Goal: Information Seeking & Learning: Learn about a topic

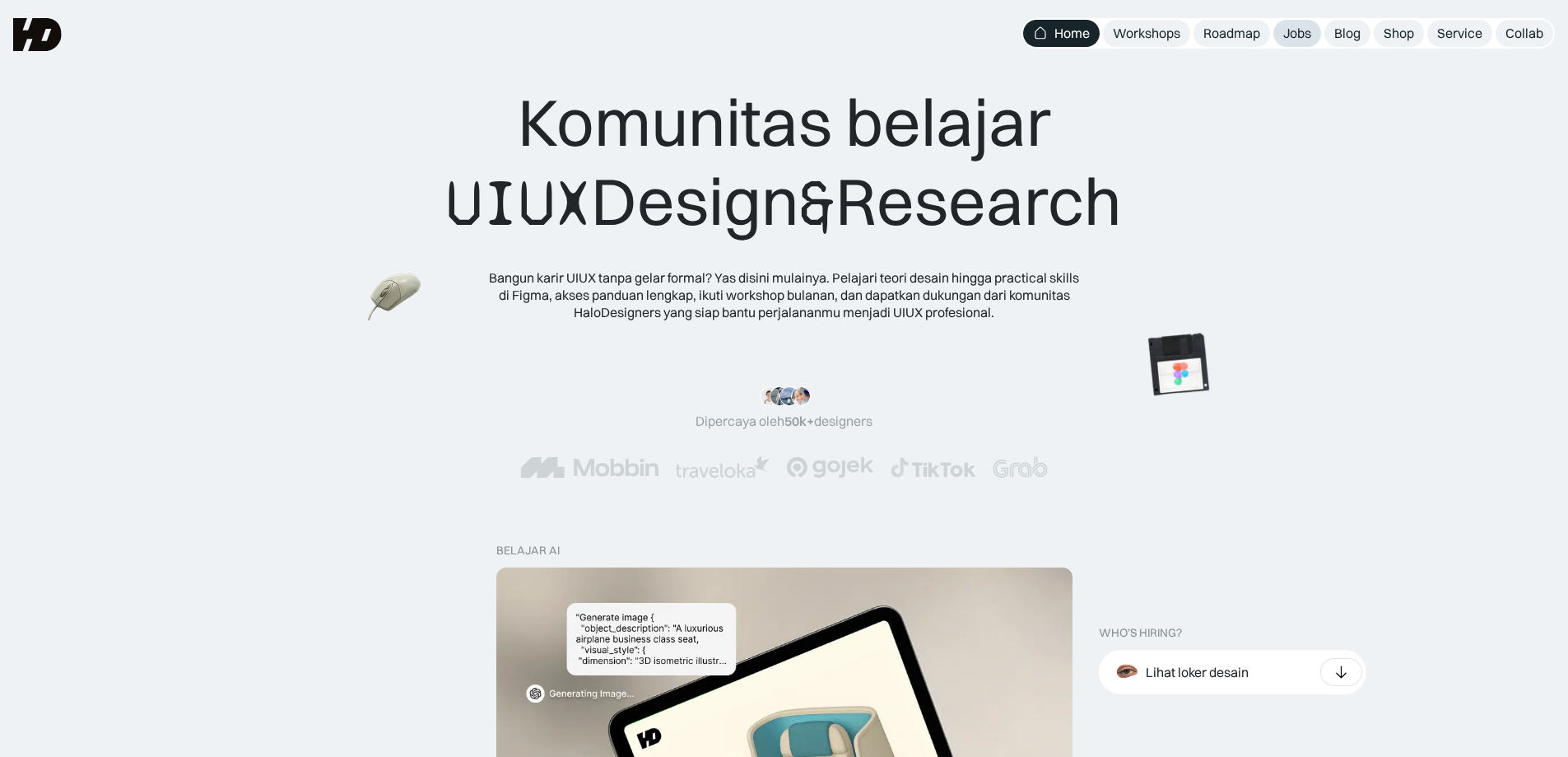
click at [1296, 37] on div "Jobs" at bounding box center [1298, 33] width 28 height 17
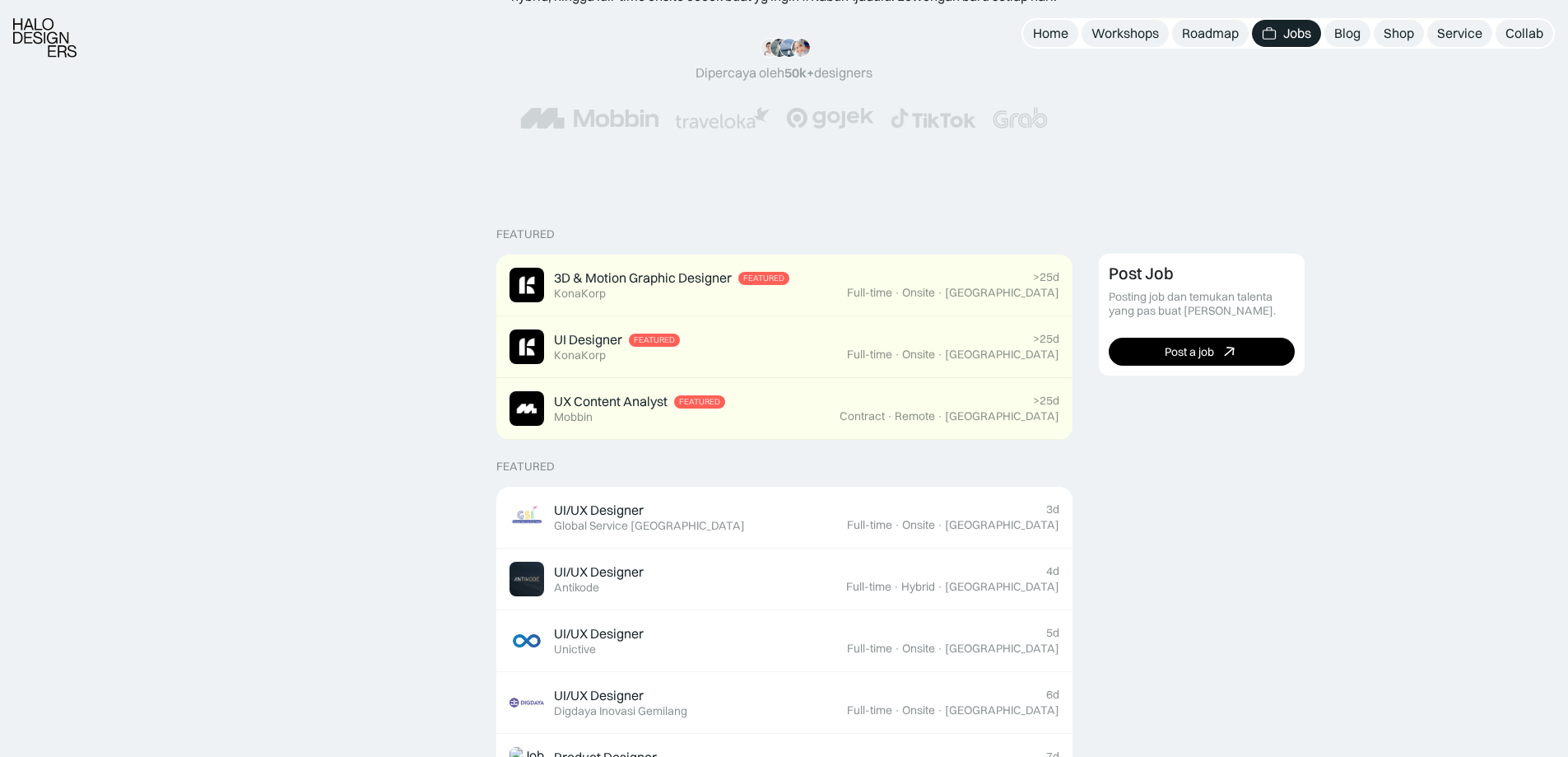
scroll to position [439, 0]
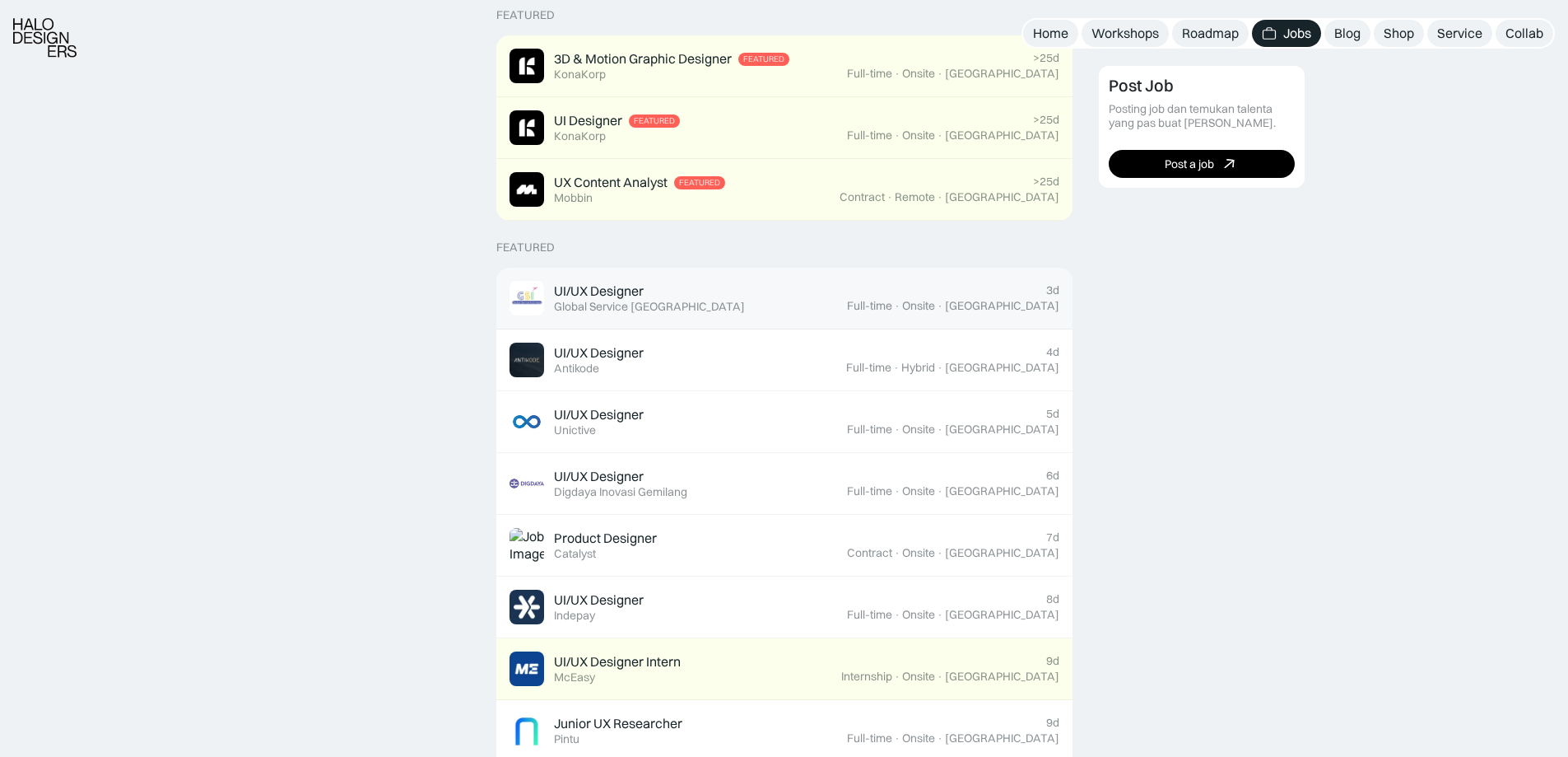
click at [734, 292] on div "UI/UX Designer Featured Global Service Indonesia" at bounding box center [678, 298] width 338 height 35
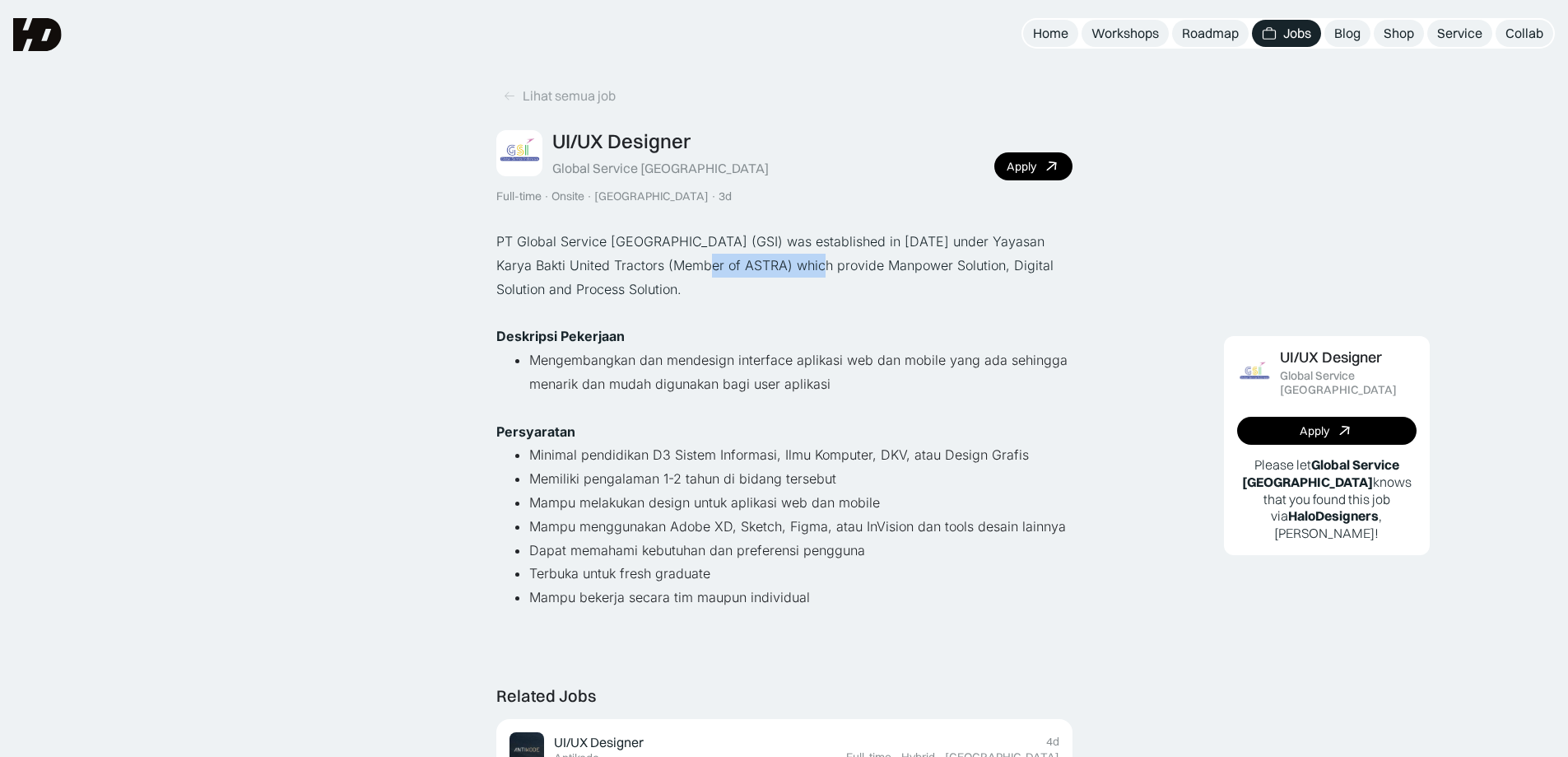
drag, startPoint x: 681, startPoint y: 267, endPoint x: 798, endPoint y: 272, distance: 117.1
click at [798, 272] on p "PT Global Service [GEOGRAPHIC_DATA] (GSI) was established in [DATE] under Yayas…" at bounding box center [784, 265] width 576 height 71
click at [798, 272] on p "PT Global Service Indonesia (GSI) was established in December 24, 2014 under Ya…" at bounding box center [784, 265] width 576 height 71
click at [811, 323] on div "PT Global Service Indonesia (GSI) was established in December 24, 2014 under Ya…" at bounding box center [784, 431] width 576 height 404
click at [982, 282] on p "PT Global Service Indonesia (GSI) was established in December 24, 2014 under Ya…" at bounding box center [784, 265] width 576 height 71
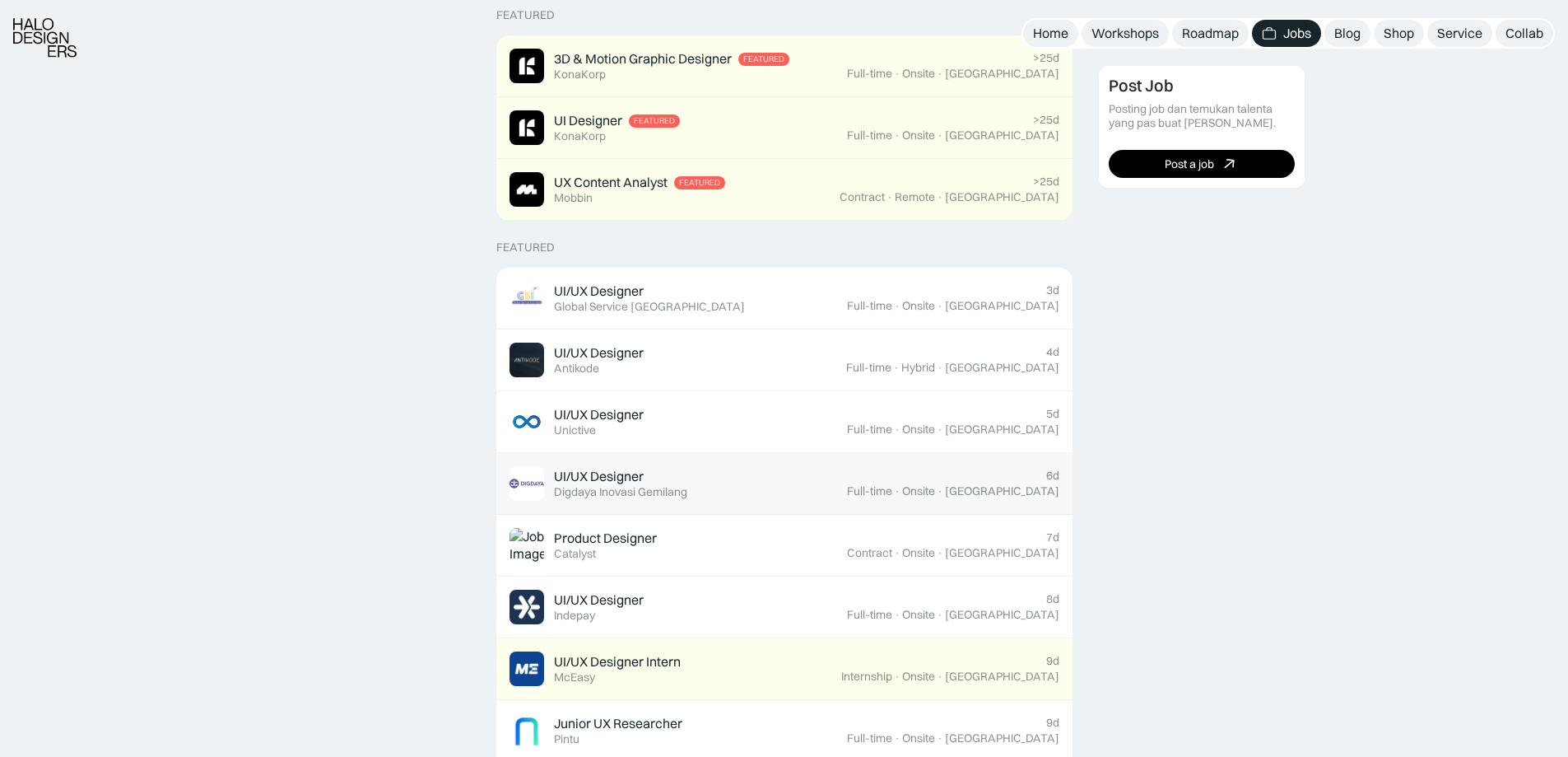
scroll to position [659, 0]
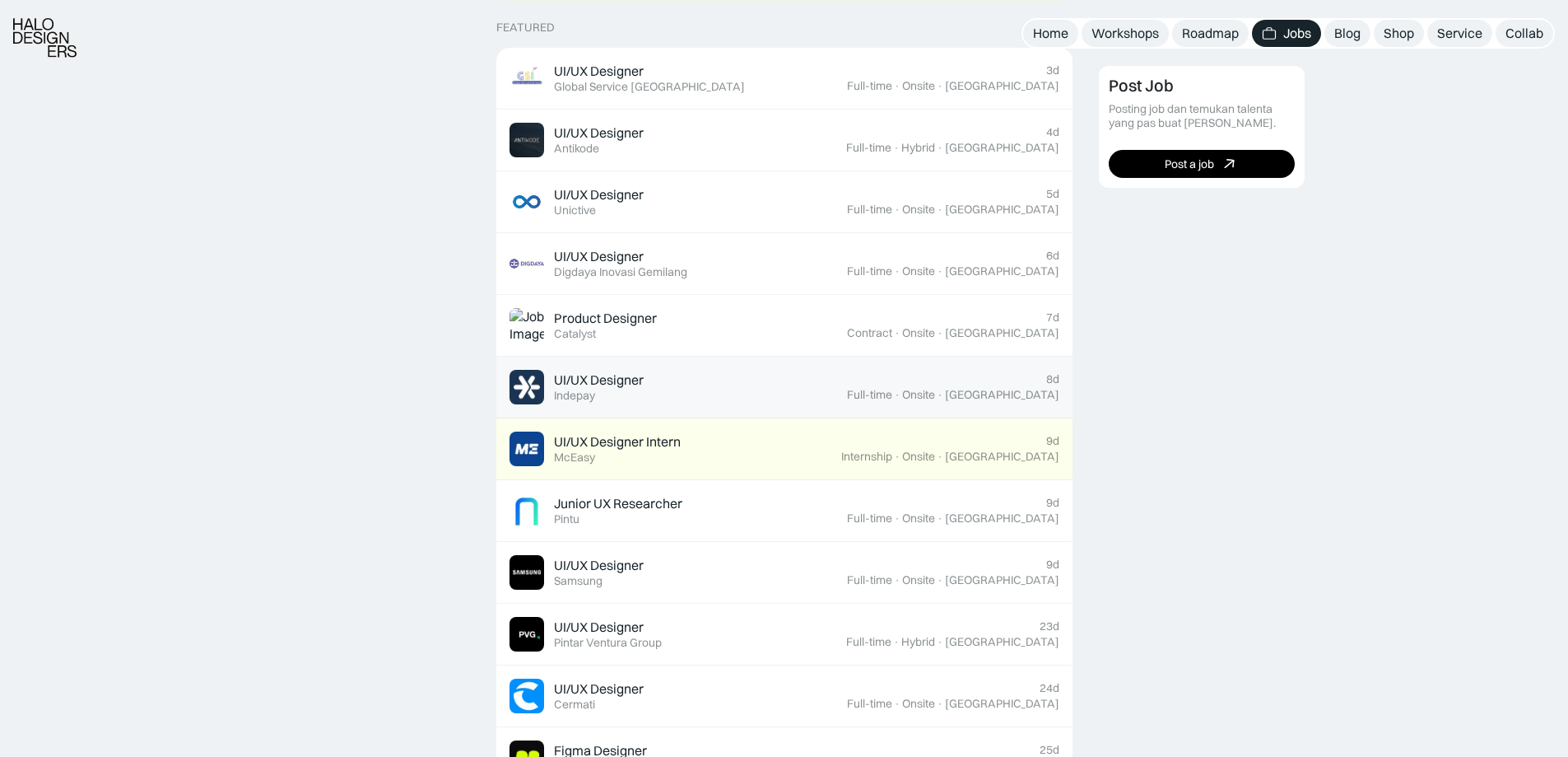
click at [797, 394] on div "UI/UX Designer Featured Indepay" at bounding box center [678, 387] width 338 height 35
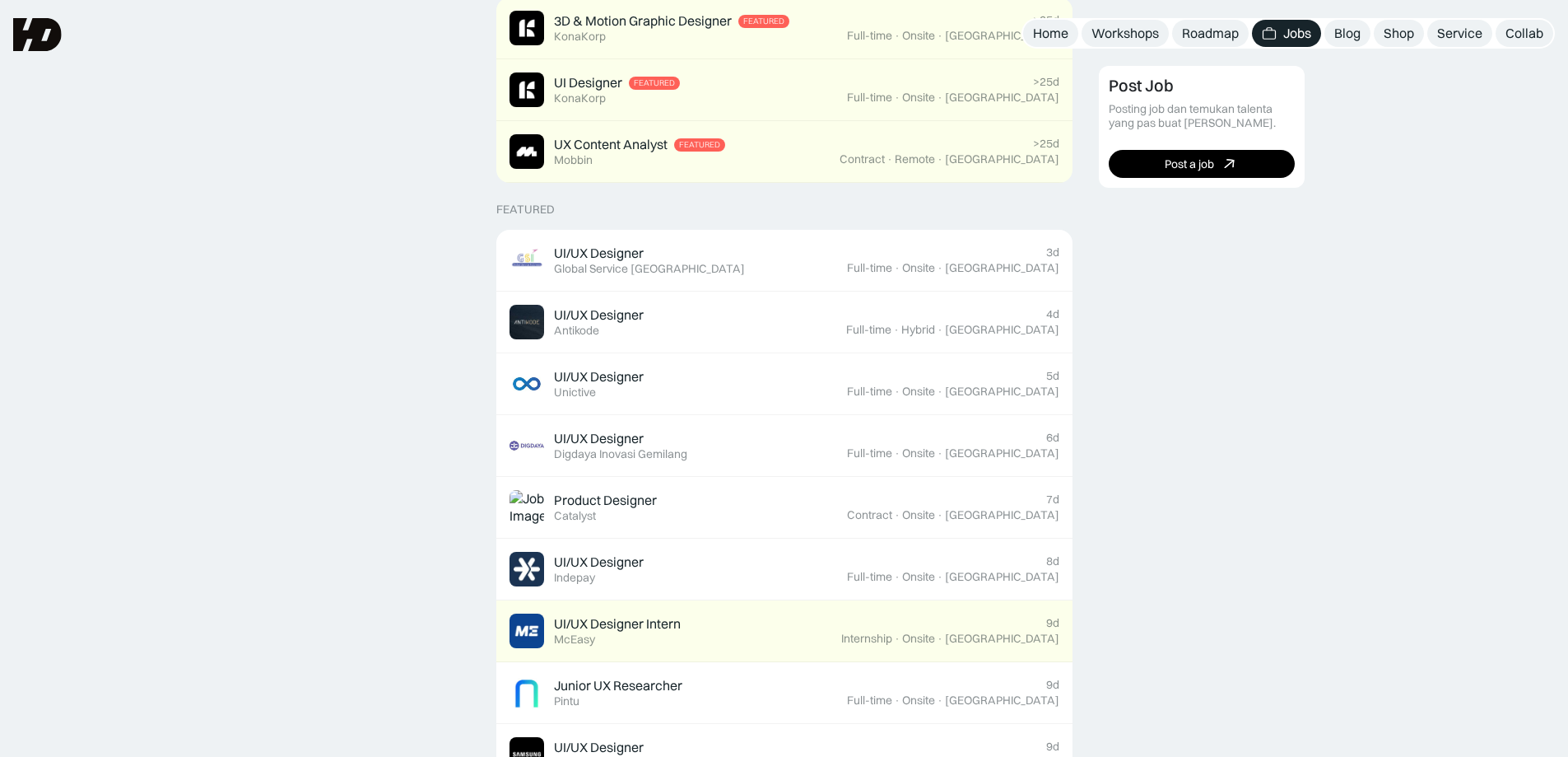
scroll to position [220, 0]
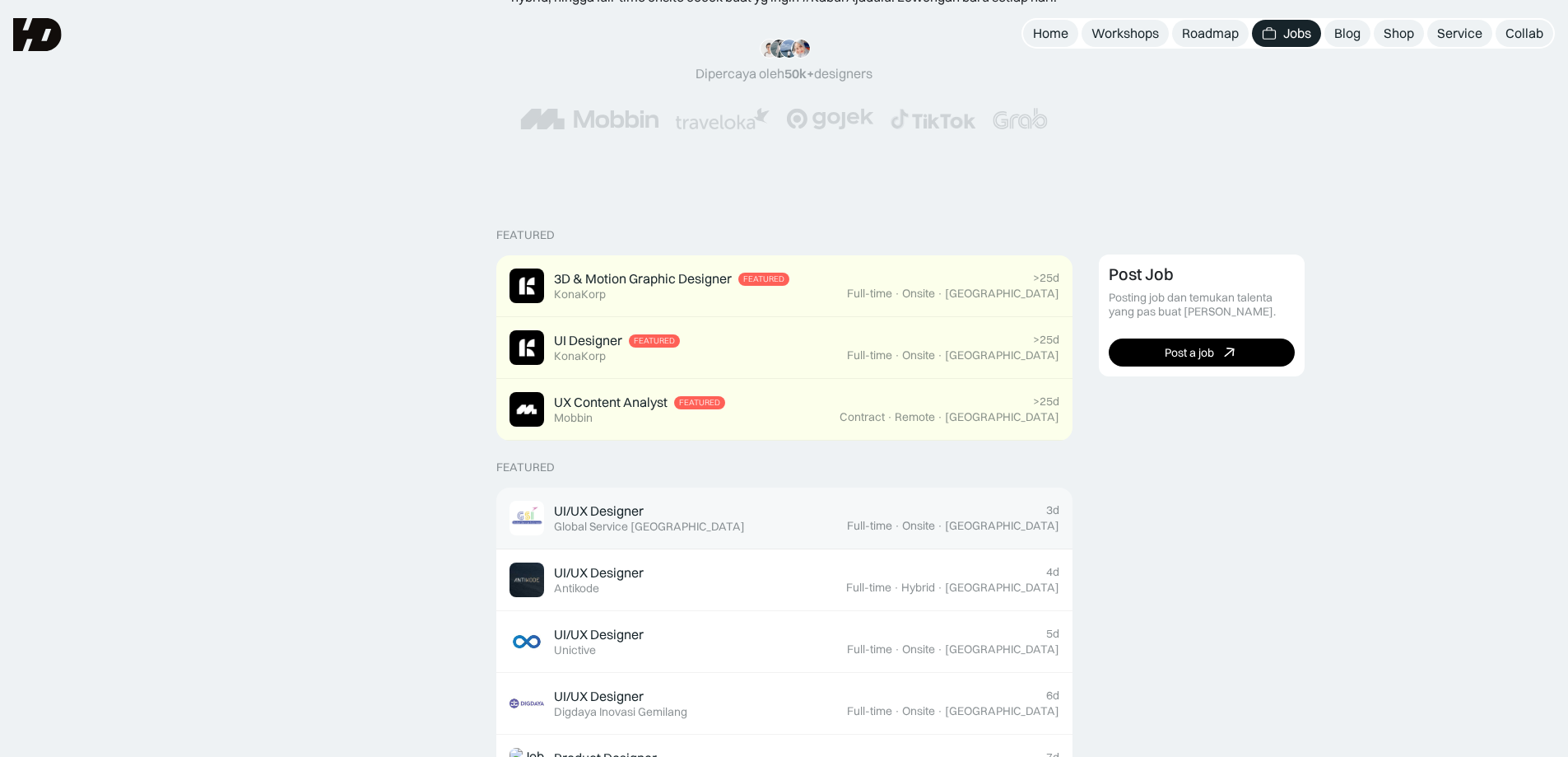
click at [648, 531] on div "Global Service [GEOGRAPHIC_DATA]" at bounding box center [650, 526] width 191 height 14
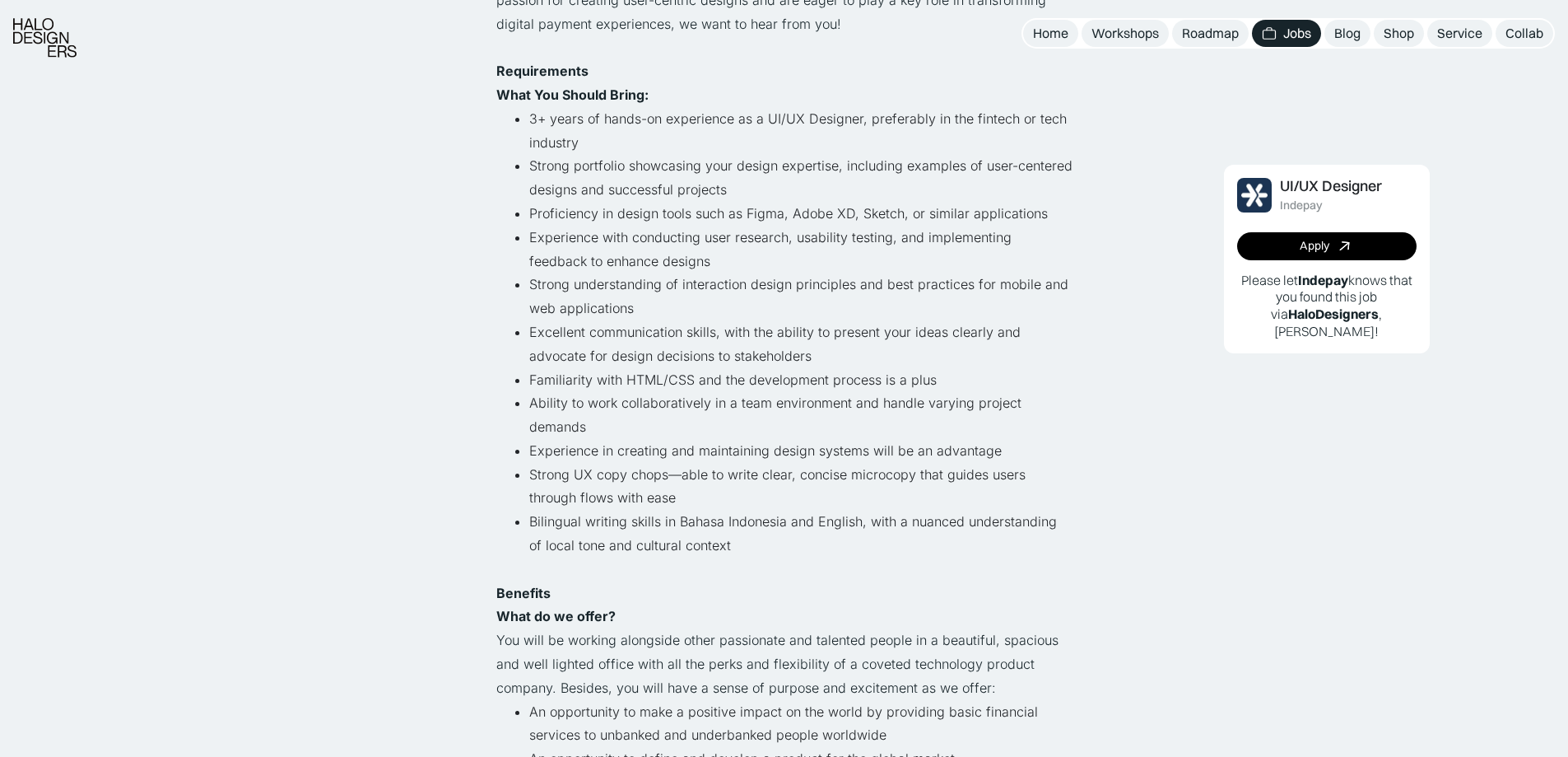
scroll to position [659, 0]
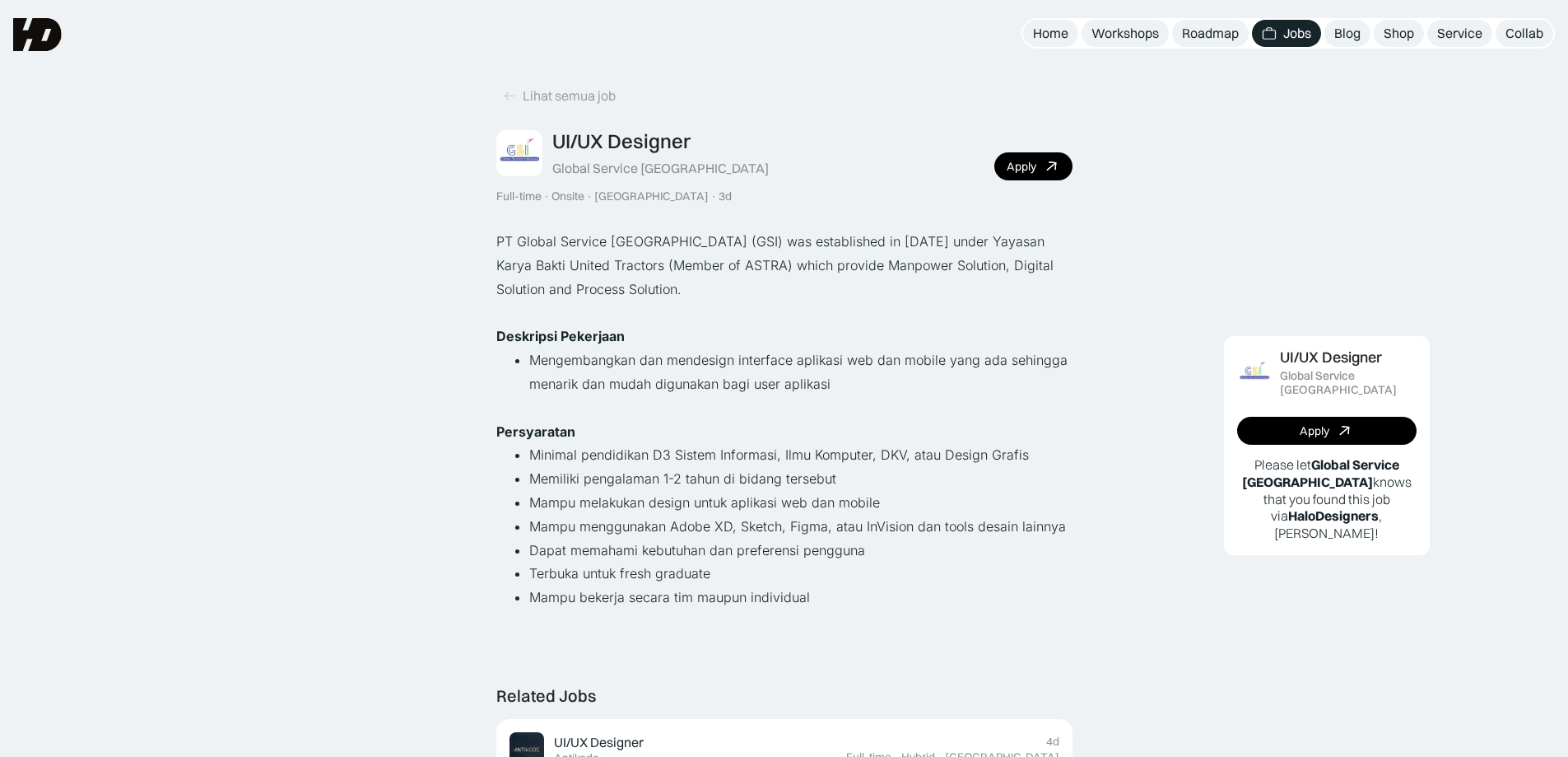
click at [677, 587] on ul "Minimal pendidikan D3 Sistem Informasi, Ilmu Komputer, DKV, atau Design Grafis …" at bounding box center [784, 526] width 576 height 167
